Goal: Task Accomplishment & Management: Manage account settings

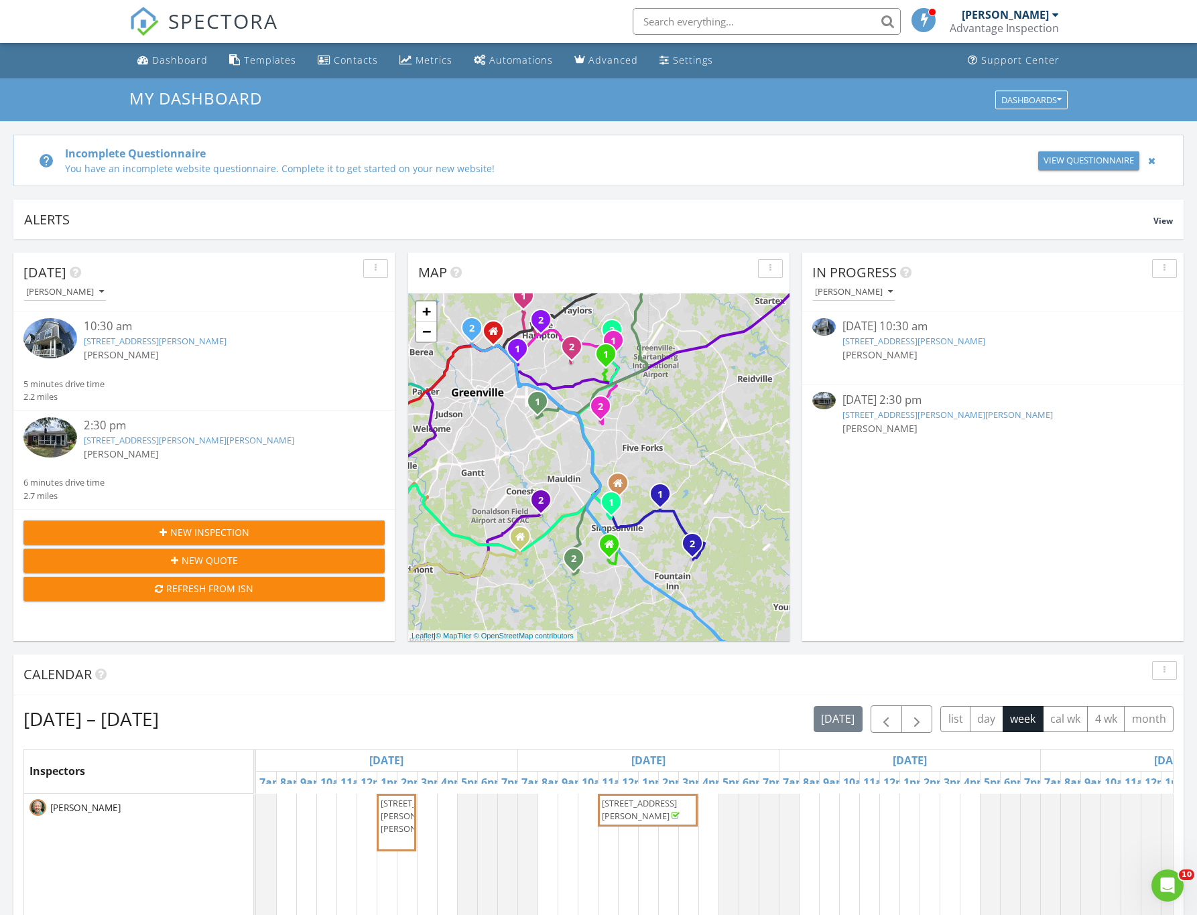
click at [940, 344] on link "9 Logan Knoll Ln, Greenville, SC 29609" at bounding box center [913, 341] width 143 height 12
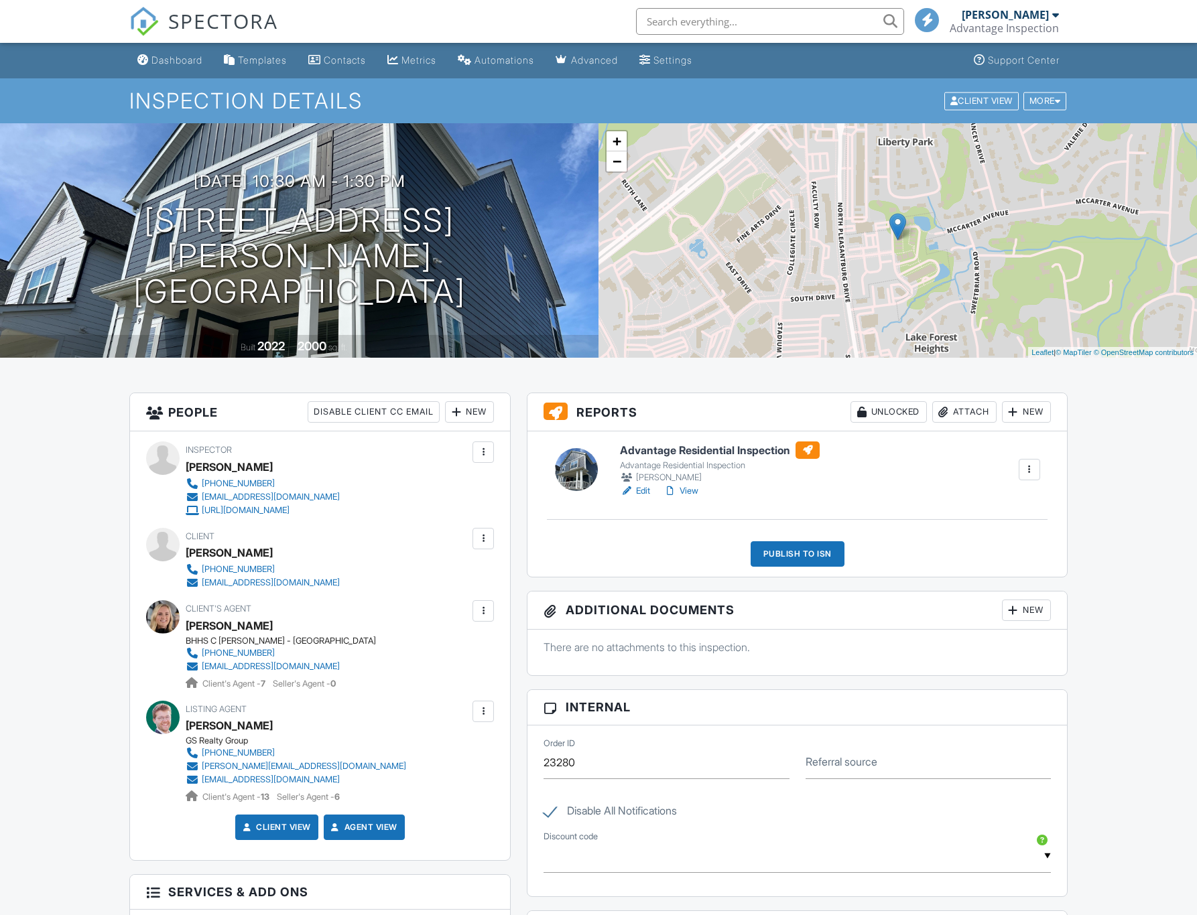
click at [731, 447] on h6 "Advantage Residential Inspection" at bounding box center [720, 450] width 200 height 17
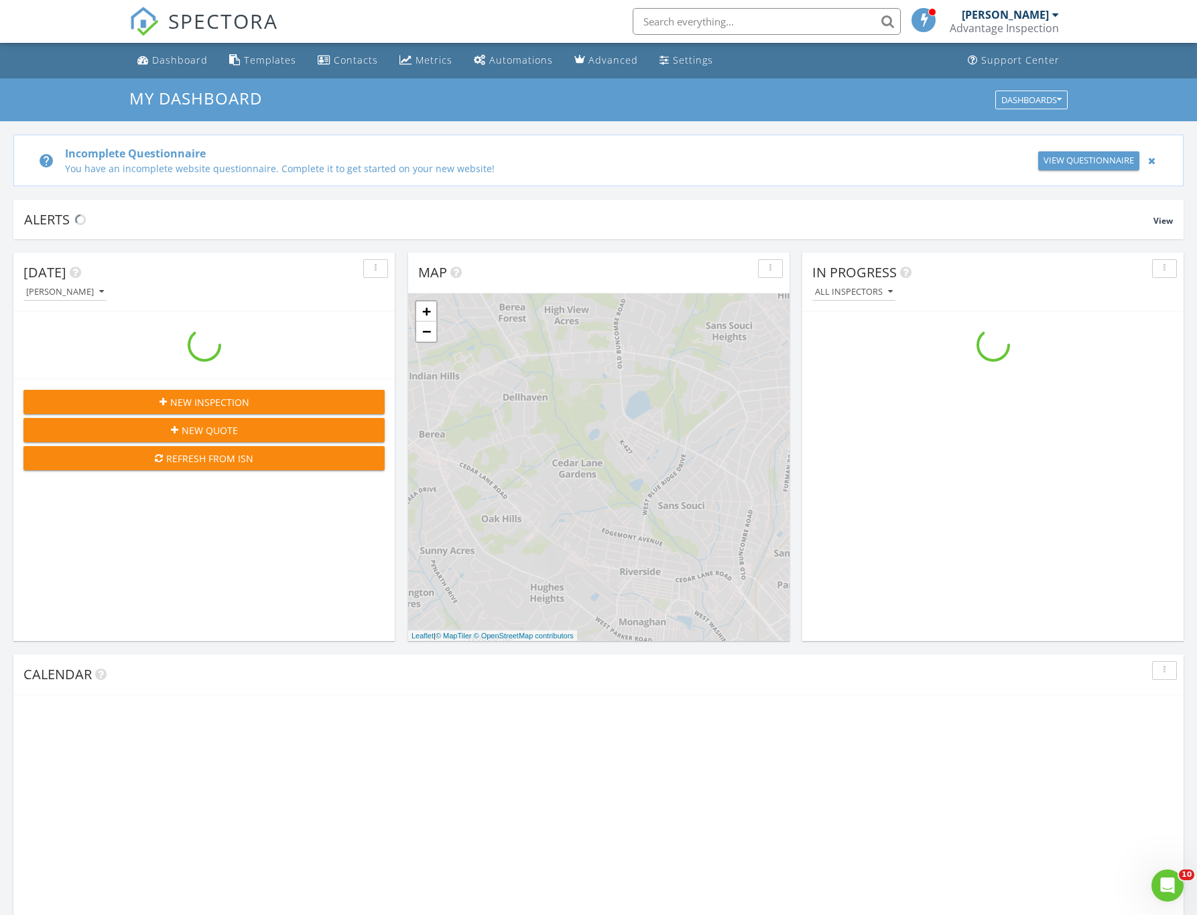
scroll to position [1240, 1217]
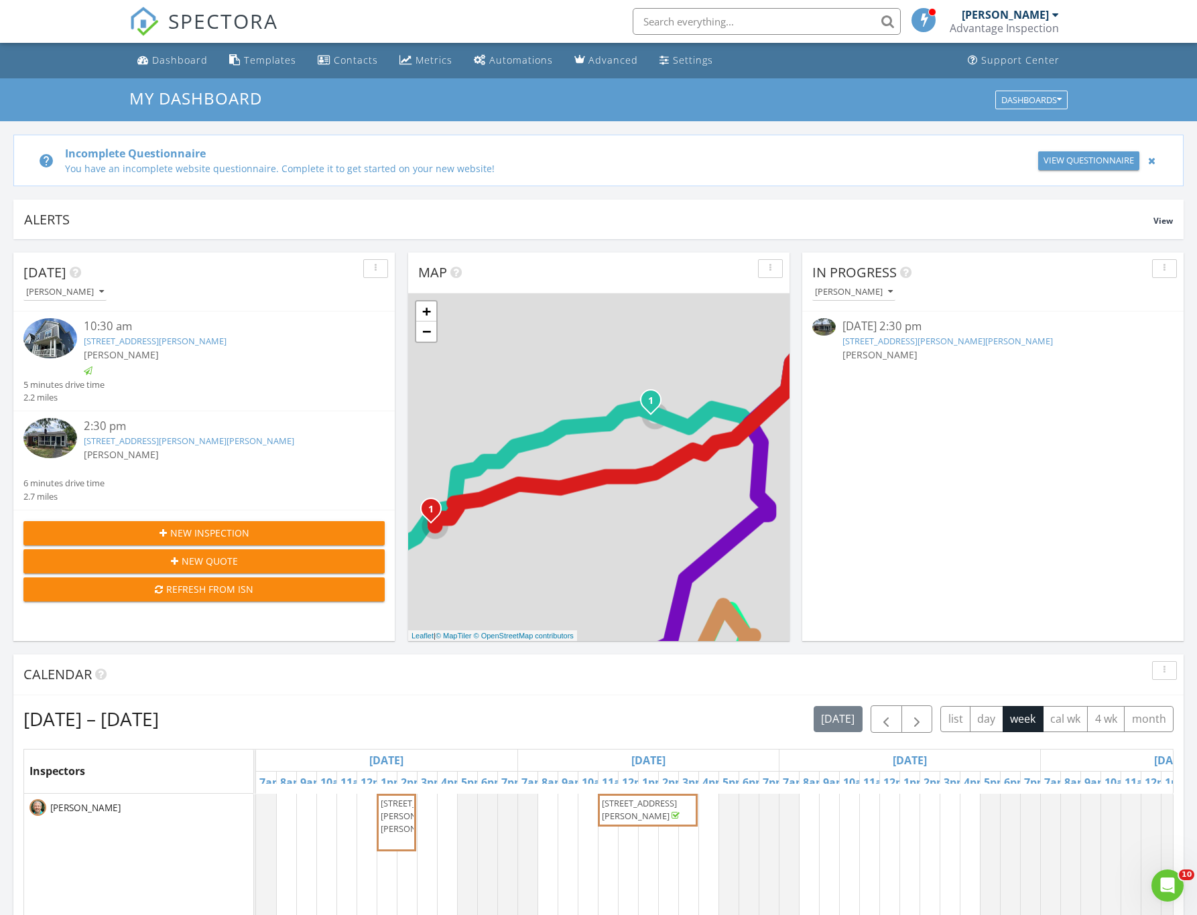
click at [961, 342] on link "102 Elaine Ave, Taylors, SC 29687" at bounding box center [947, 341] width 210 height 12
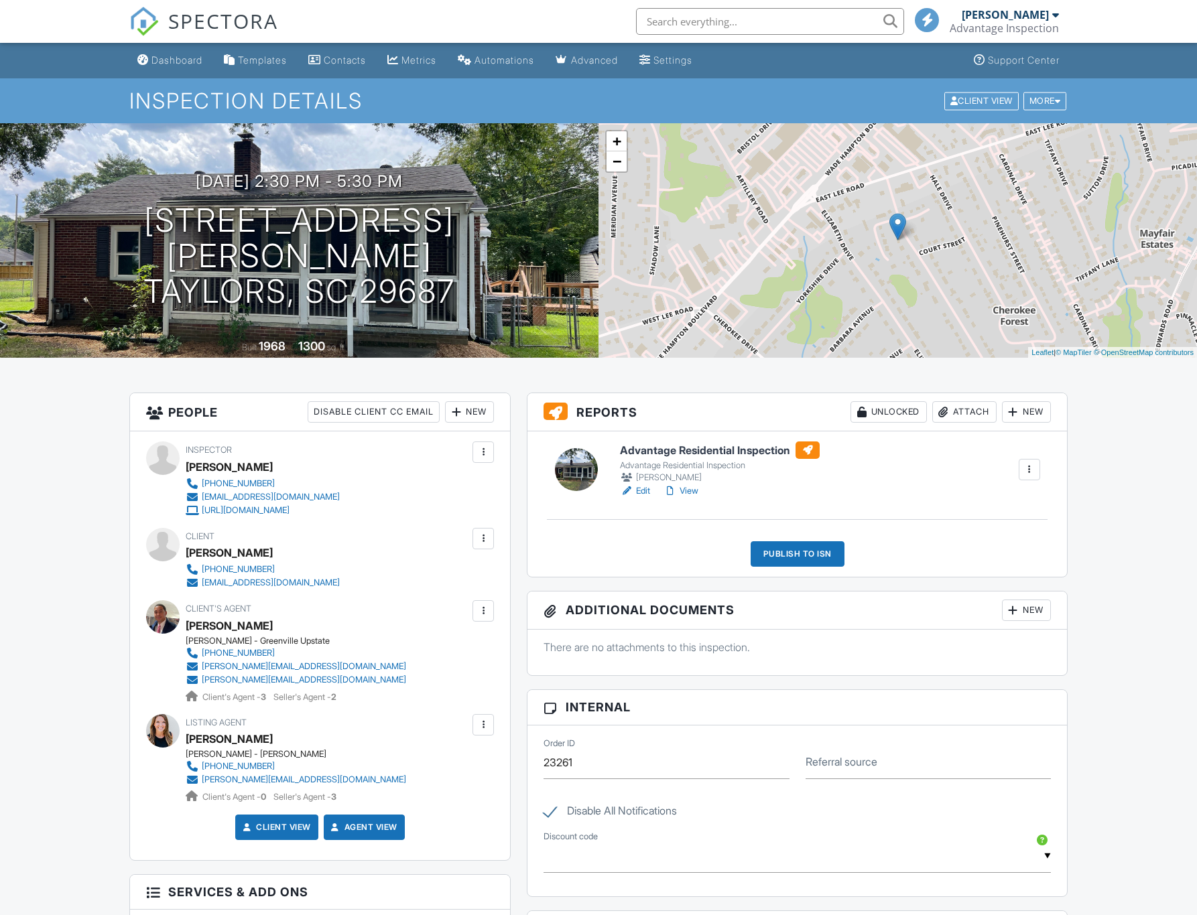
click at [724, 453] on h6 "Advantage Residential Inspection" at bounding box center [720, 450] width 200 height 17
